Goal: Task Accomplishment & Management: Use online tool/utility

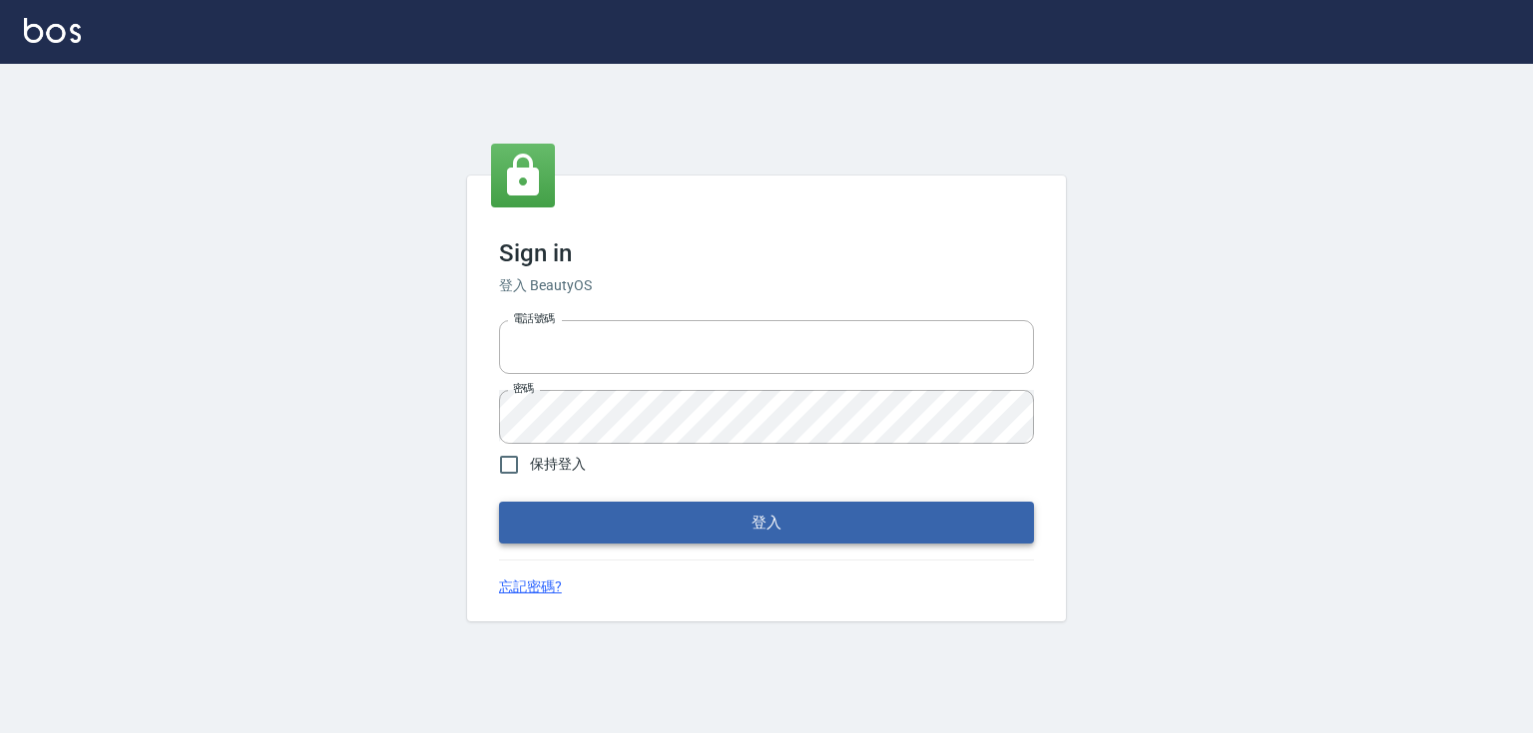
type input "0979268866"
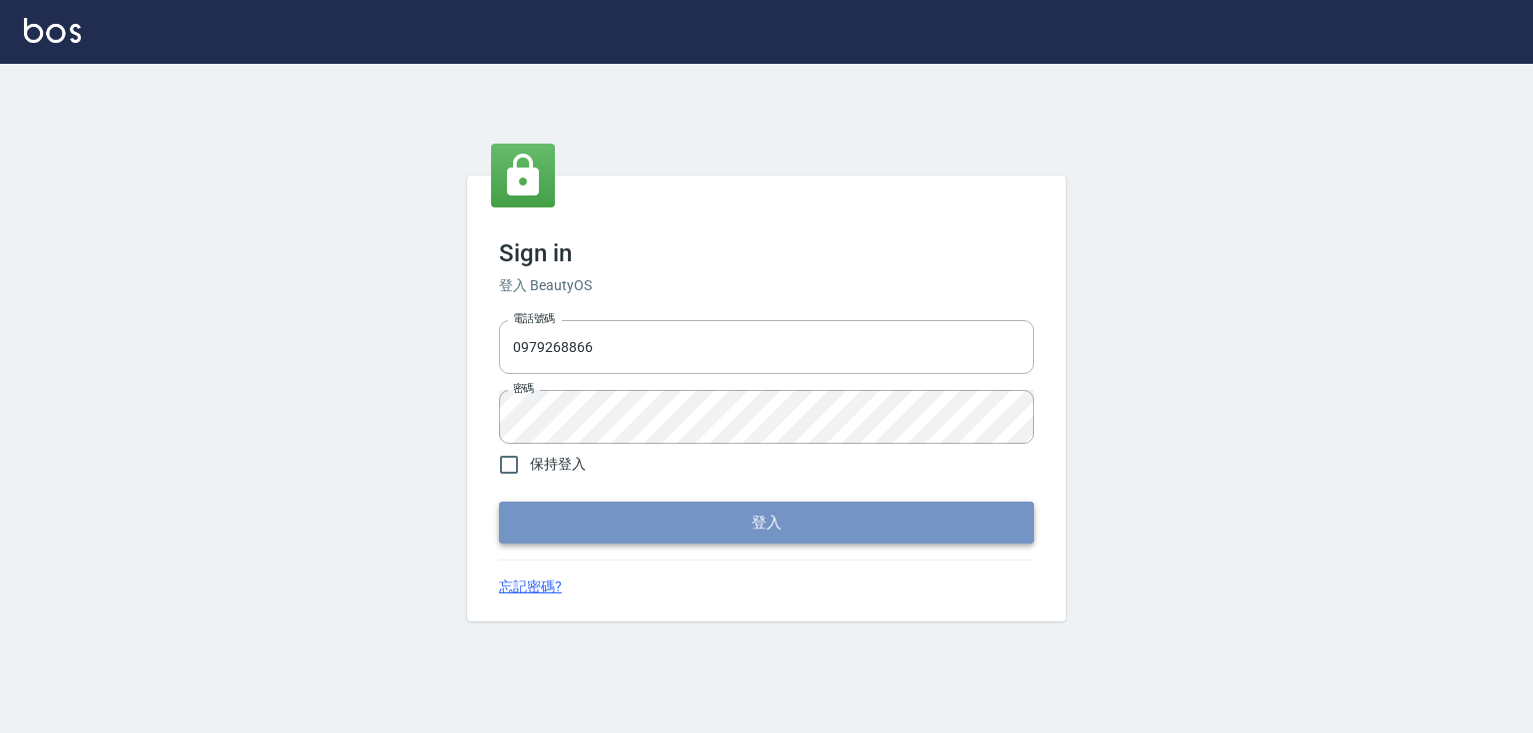
click at [796, 519] on button "登入" at bounding box center [766, 523] width 535 height 42
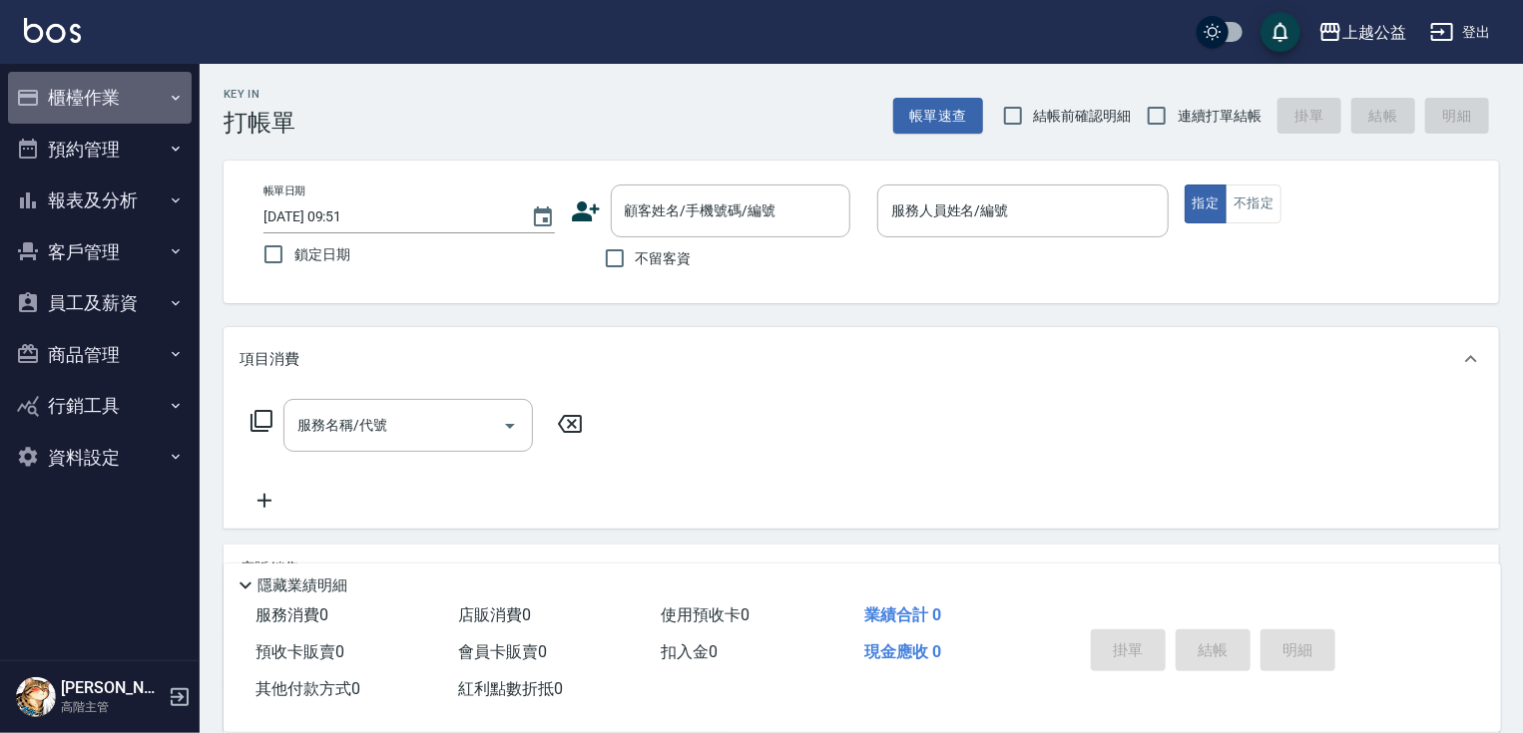
click at [127, 114] on button "櫃檯作業" at bounding box center [100, 98] width 184 height 52
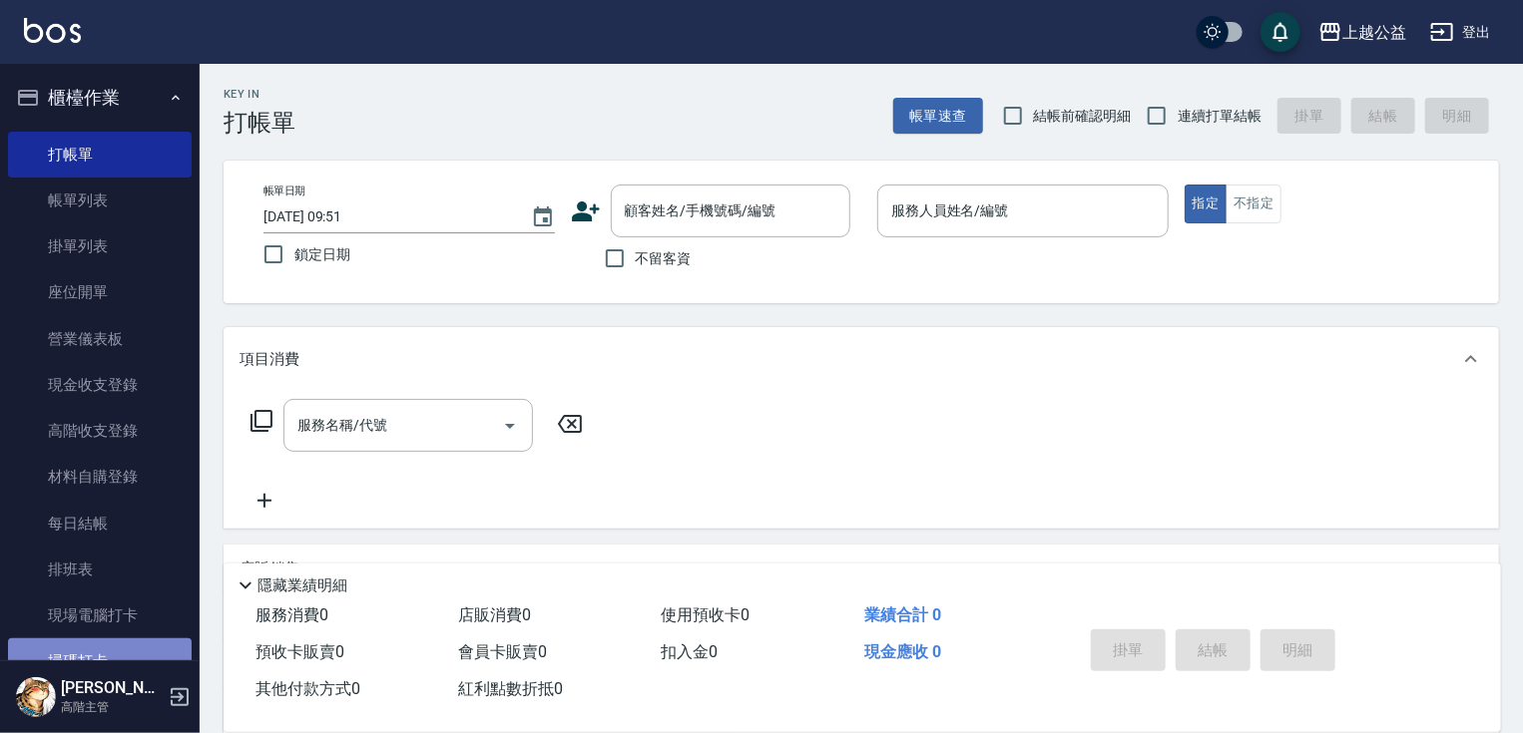
click at [144, 644] on link "掃碼打卡" at bounding box center [100, 662] width 184 height 46
